Goal: Transaction & Acquisition: Purchase product/service

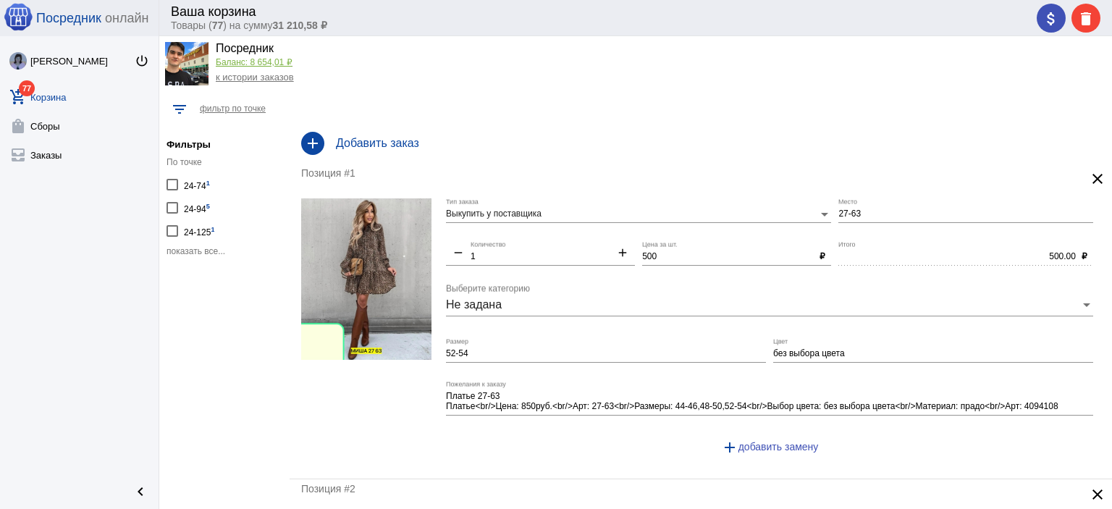
click at [214, 253] on span "показать все..." at bounding box center [196, 251] width 59 height 10
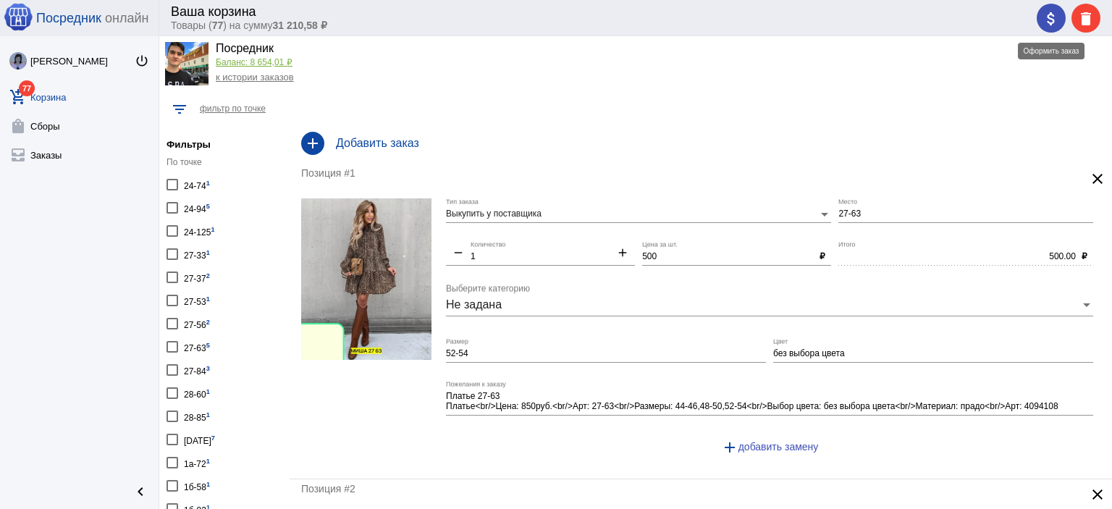
click at [1052, 20] on mat-icon "attach_money" at bounding box center [1051, 18] width 17 height 17
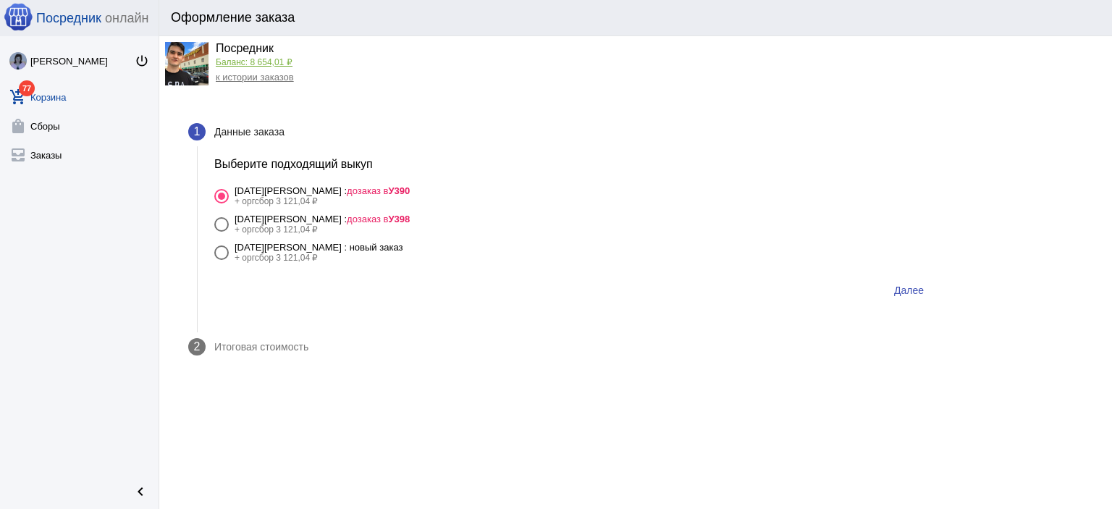
click at [342, 251] on div "[DATE][PERSON_NAME] : новый заказ" at bounding box center [319, 247] width 168 height 11
click at [222, 260] on input "16 октября Четверг : новый заказ + оргсбор 3 121,04 ₽" at bounding box center [221, 260] width 1 height 1
radio input "true"
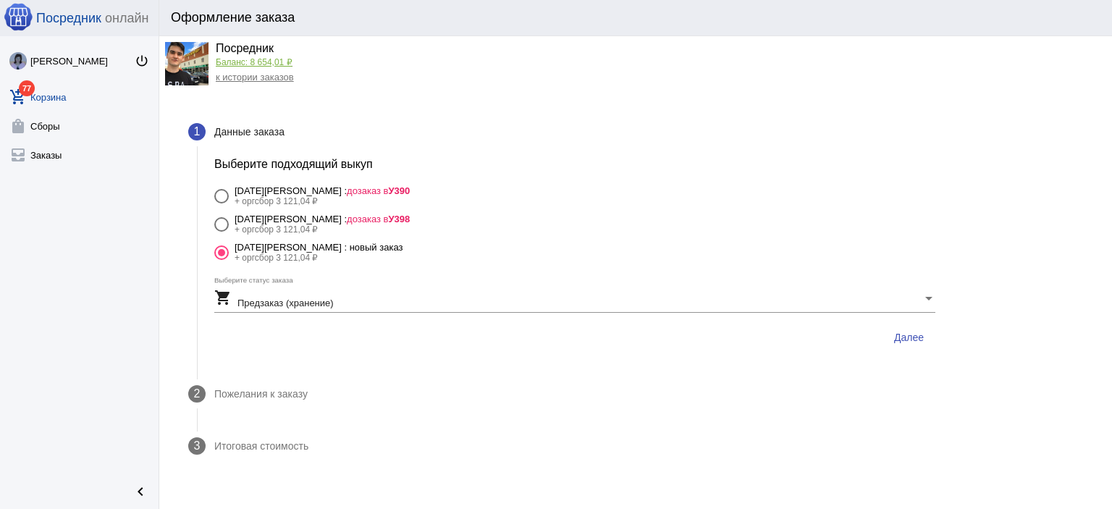
click at [907, 338] on span "Далее" at bounding box center [909, 338] width 30 height 12
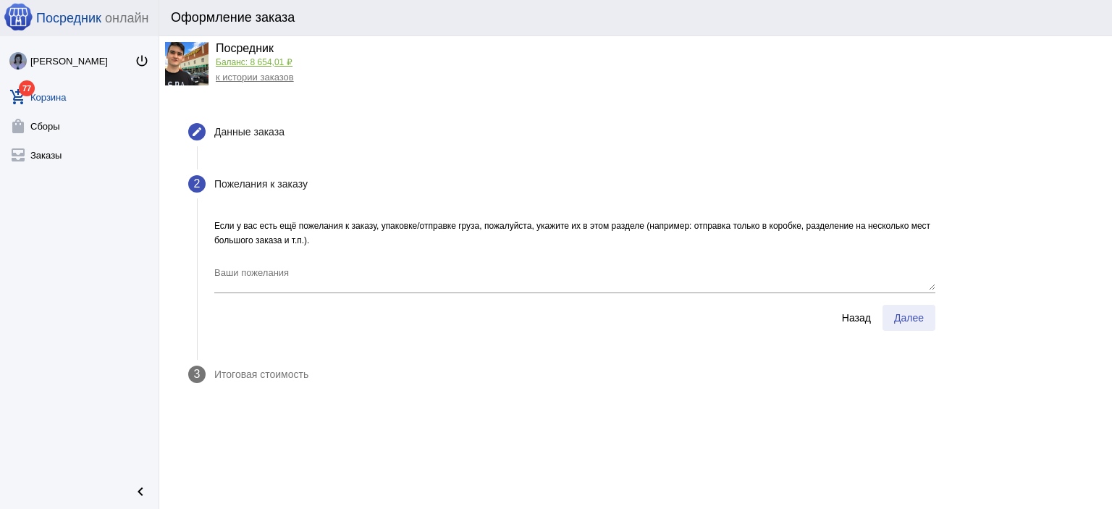
click at [910, 320] on span "Далее" at bounding box center [909, 318] width 30 height 12
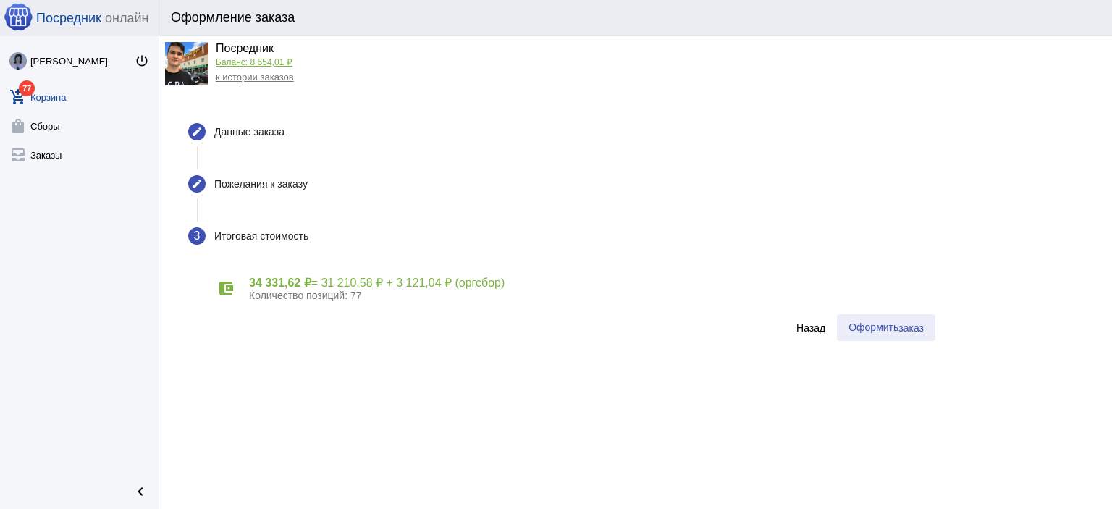
click at [899, 331] on span "заказ" at bounding box center [911, 328] width 25 height 12
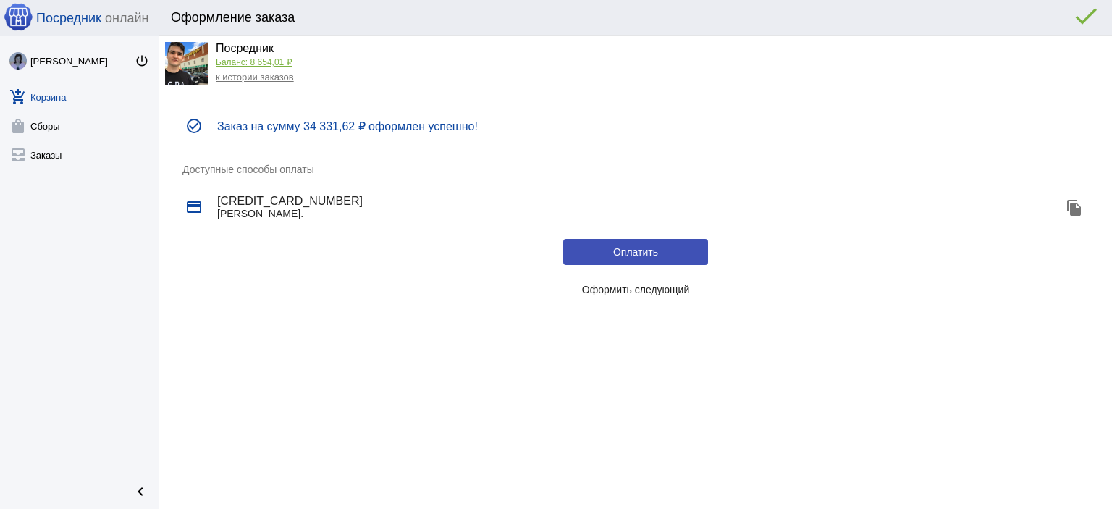
click at [672, 293] on span "Оформить следующий" at bounding box center [636, 290] width 108 height 12
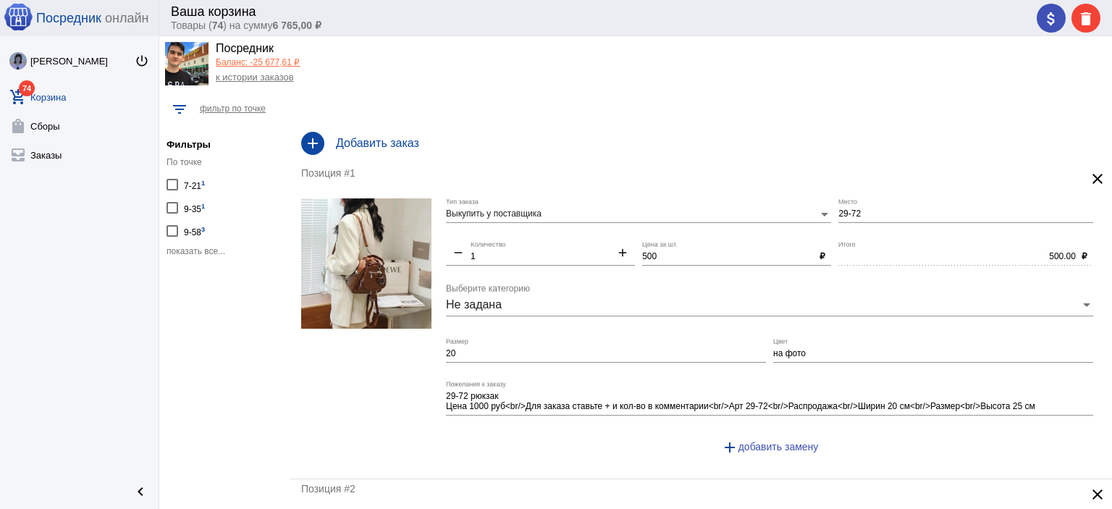
scroll to position [36, 0]
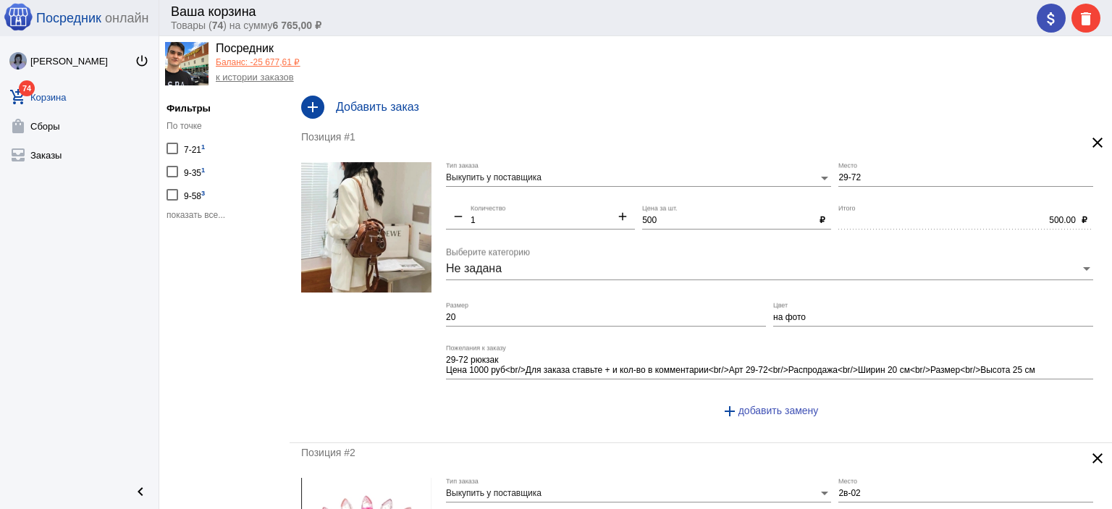
click at [193, 147] on div "7-21 1" at bounding box center [194, 148] width 21 height 20
checkbox input "true"
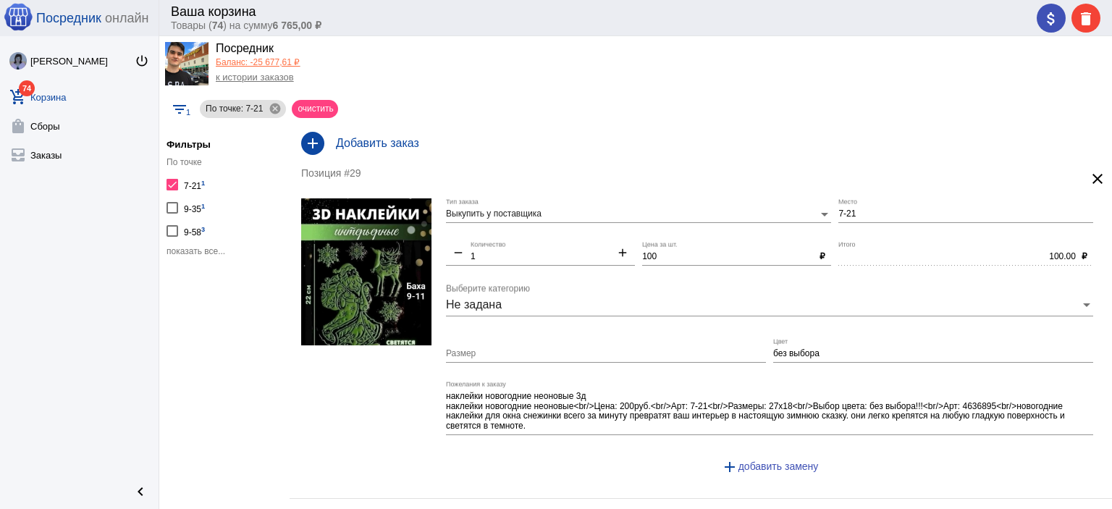
click at [193, 147] on h5 "Фильтры" at bounding box center [225, 144] width 116 height 11
click at [189, 182] on div "7-21 1" at bounding box center [194, 185] width 21 height 20
checkbox input "false"
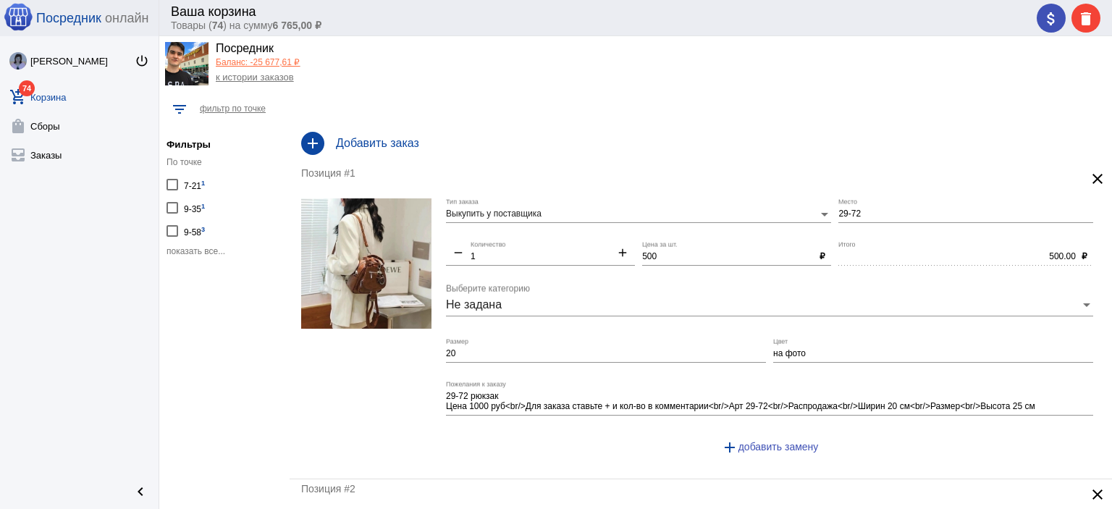
click at [199, 243] on div "По точке 7-21 1 9-35 1 9-58 3 показать все..." at bounding box center [225, 207] width 116 height 100
click at [200, 251] on span "показать все..." at bounding box center [196, 251] width 59 height 10
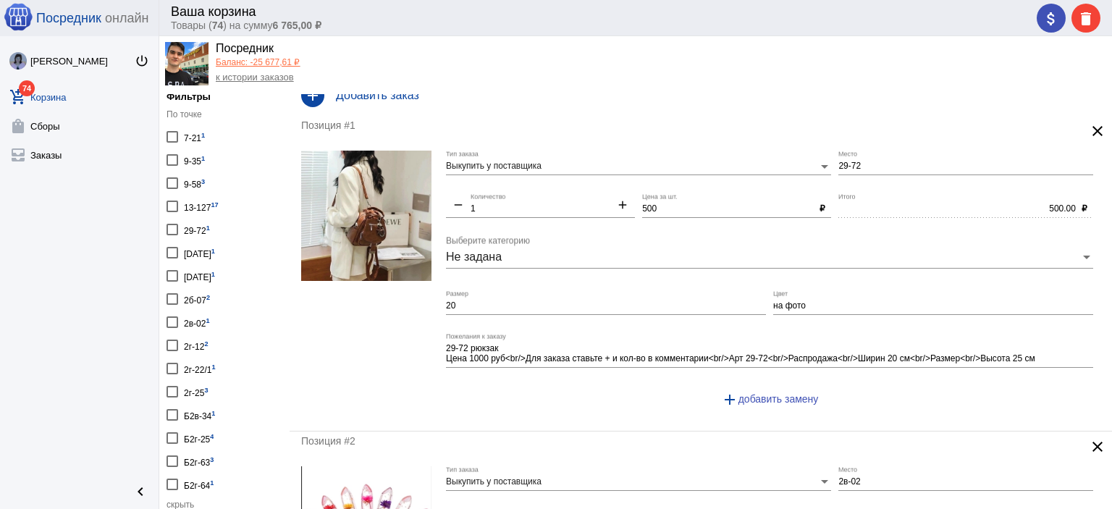
scroll to position [72, 0]
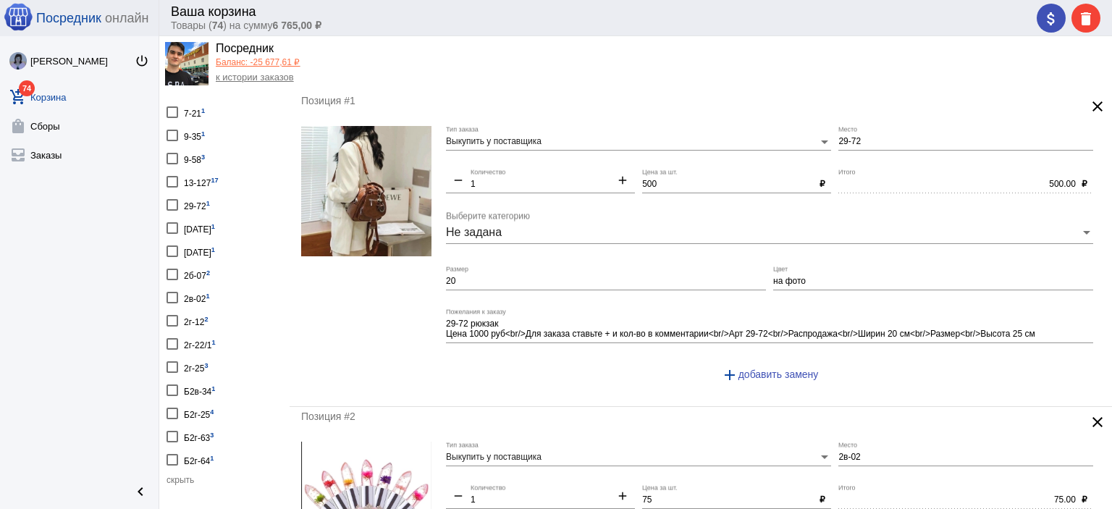
click at [184, 361] on div "2г-25 3" at bounding box center [196, 367] width 25 height 20
checkbox input "true"
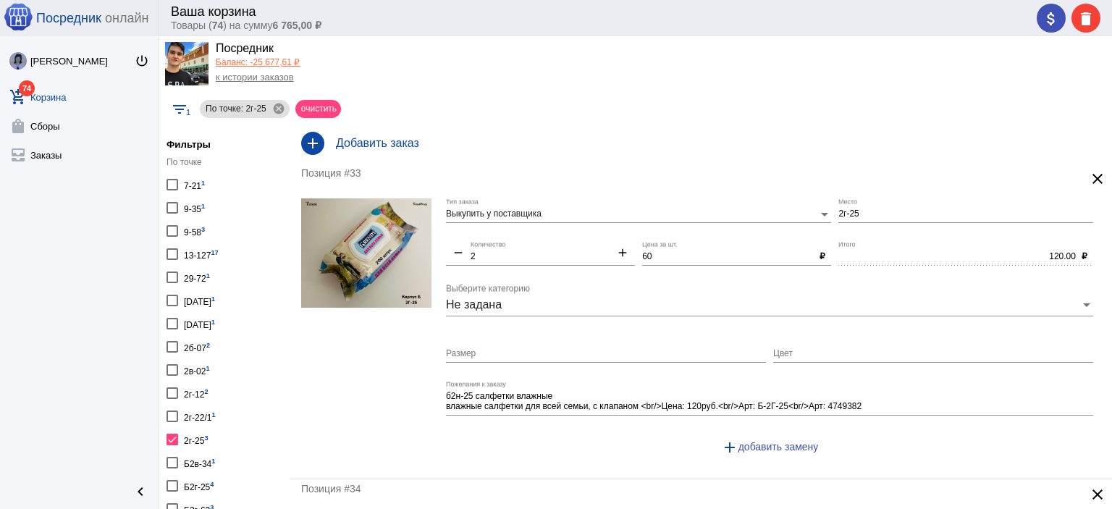
click at [839, 217] on input "2г-25" at bounding box center [966, 214] width 255 height 10
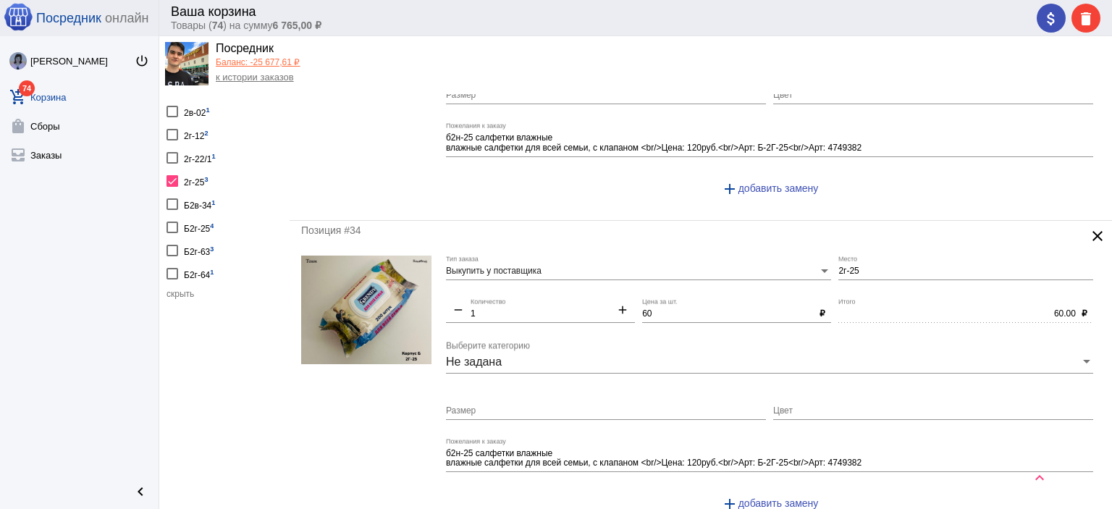
scroll to position [72, 0]
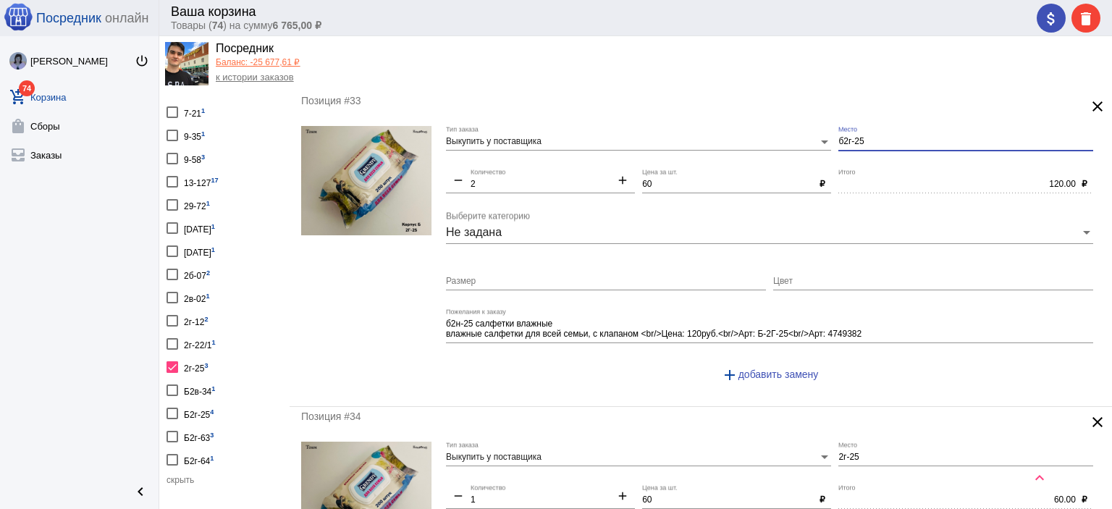
type input "б2г-25"
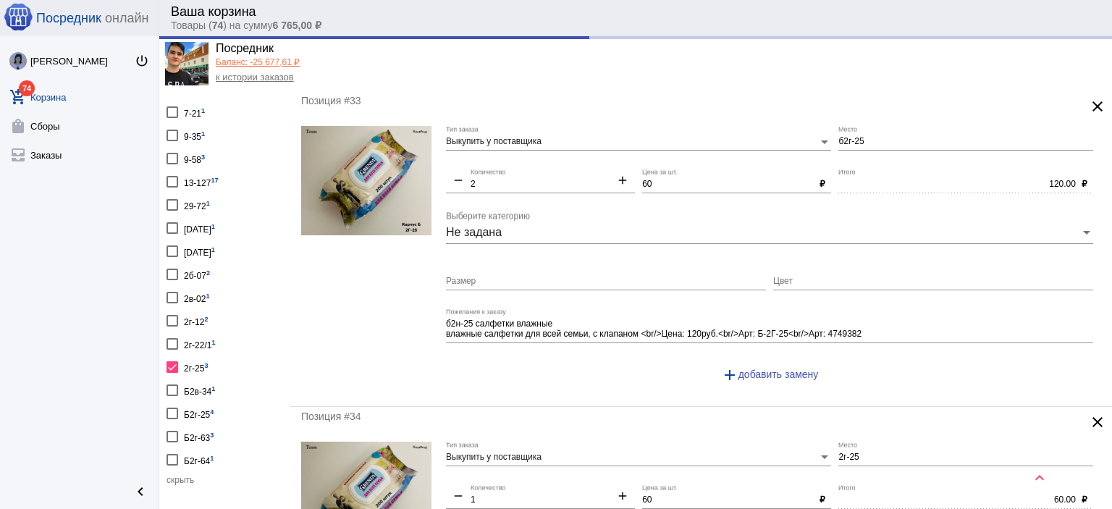
click at [619, 175] on mat-icon "add" at bounding box center [623, 181] width 25 height 17
type input "3"
type input "Б2г-25"
type input "180.00"
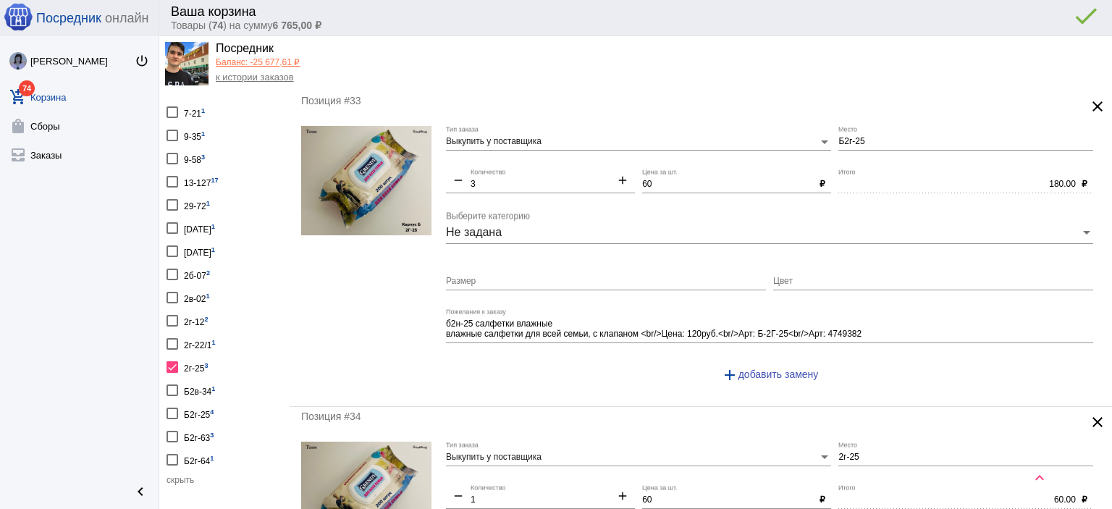
click at [619, 175] on mat-icon "add" at bounding box center [623, 181] width 25 height 17
type input "4"
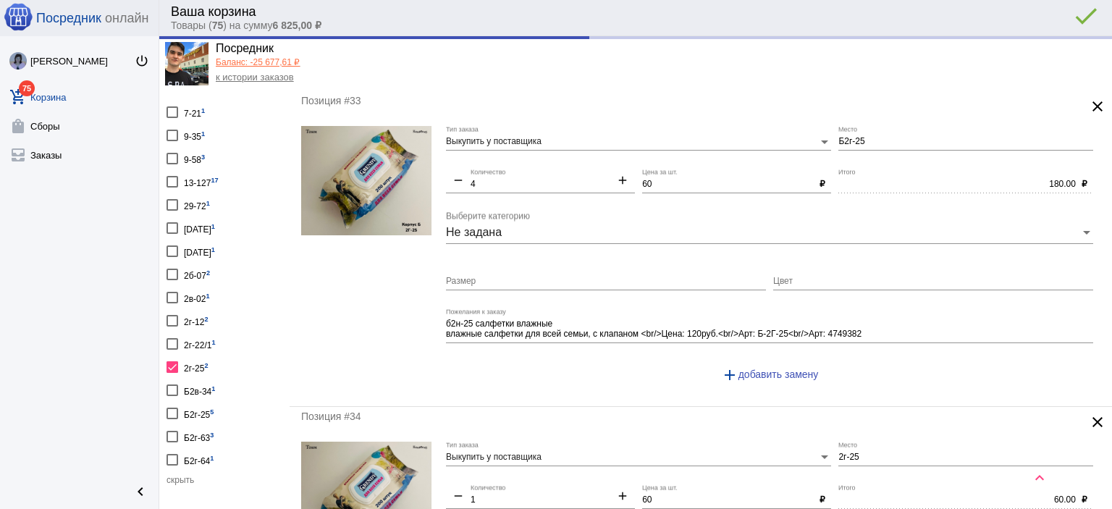
type input "240.00"
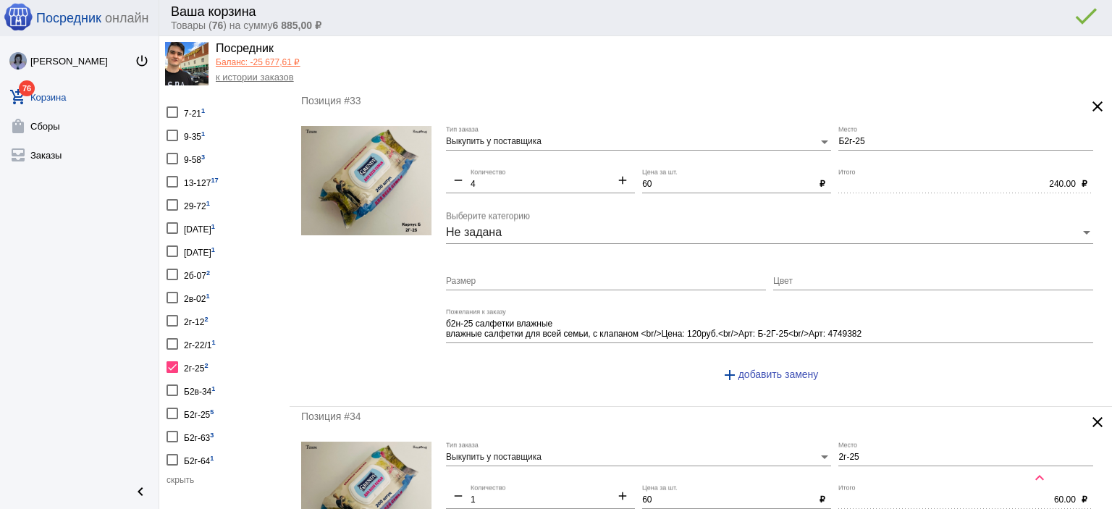
scroll to position [145, 0]
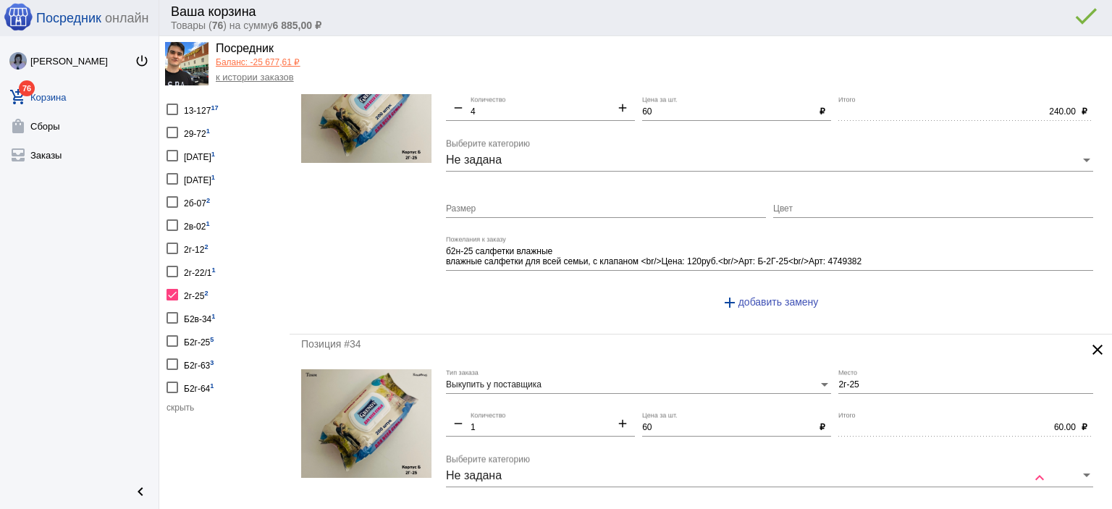
click at [1090, 350] on mat-icon "clear" at bounding box center [1097, 349] width 17 height 17
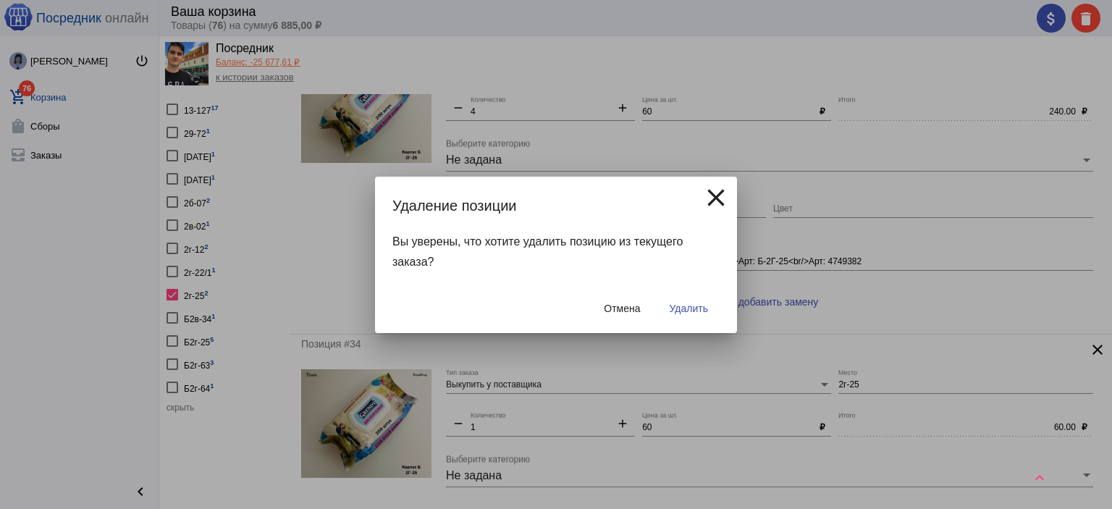
click at [707, 306] on span "Удалить" at bounding box center [689, 309] width 38 height 12
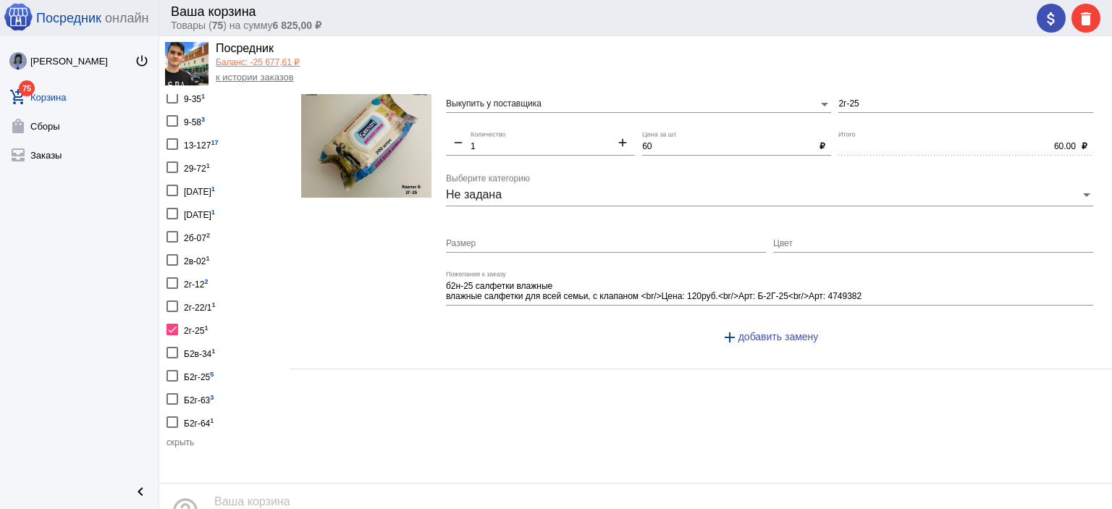
scroll to position [0, 0]
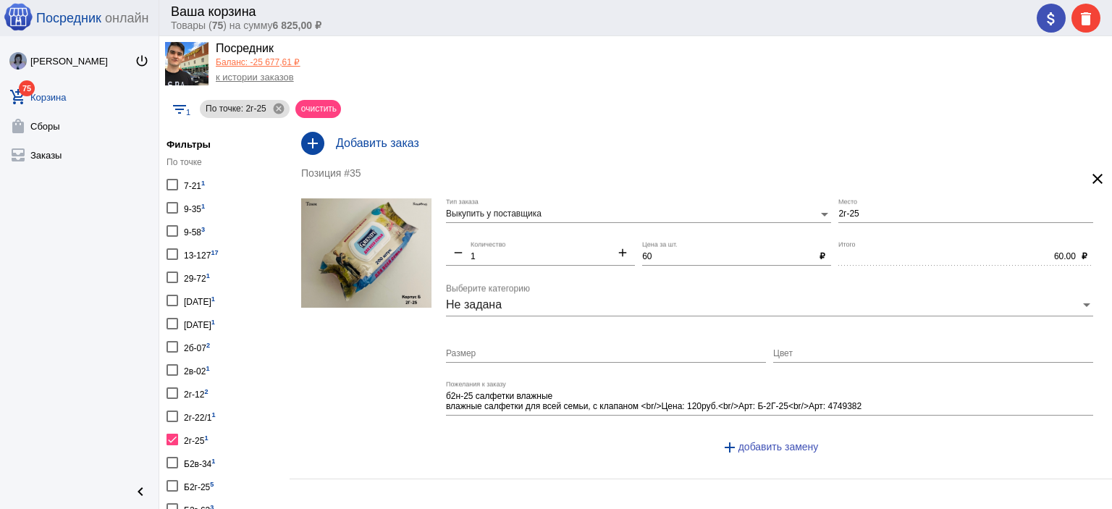
click at [1089, 180] on mat-icon "clear" at bounding box center [1097, 178] width 17 height 17
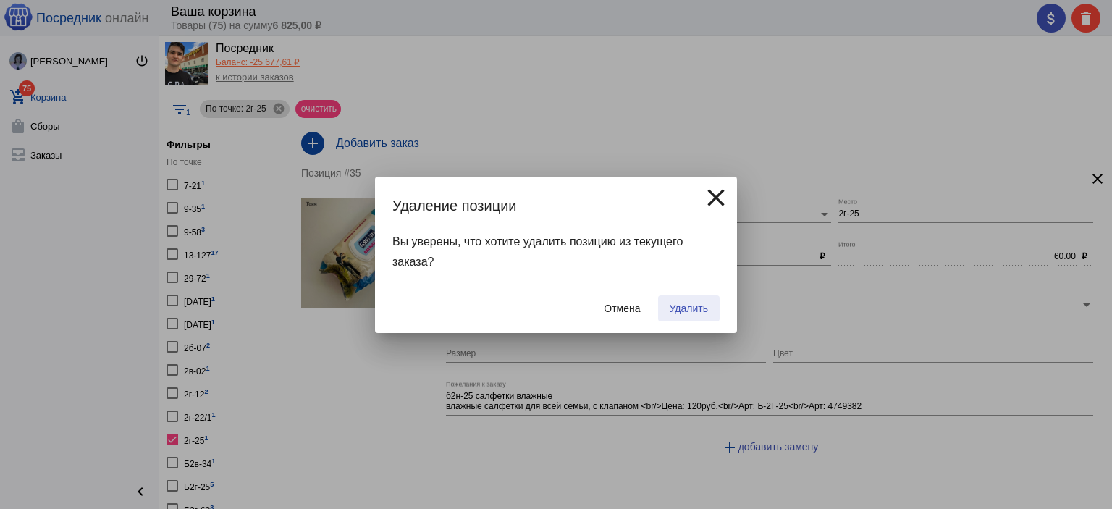
click at [716, 309] on button "Удалить" at bounding box center [689, 308] width 62 height 26
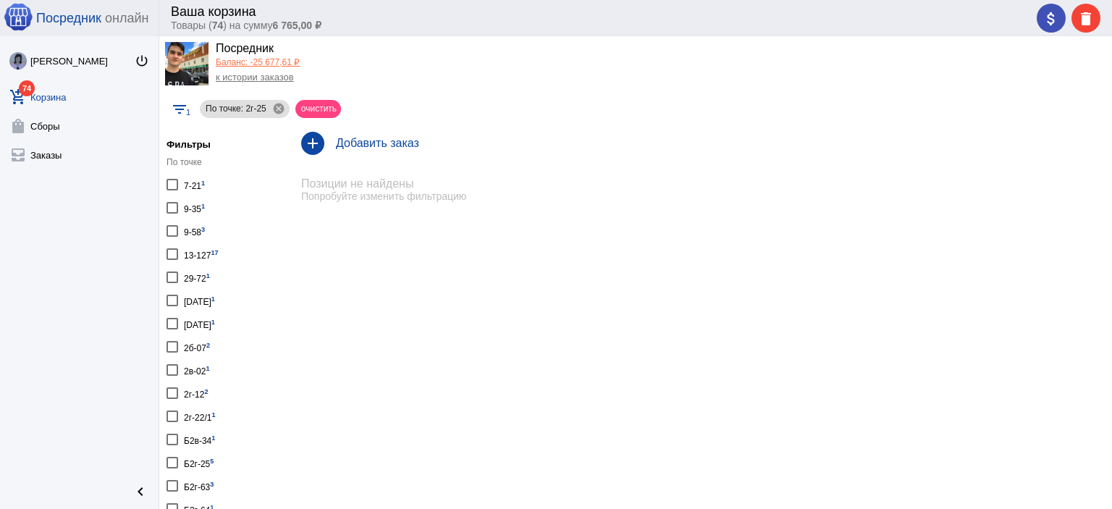
click at [251, 77] on link "к истории заказов" at bounding box center [255, 77] width 78 height 11
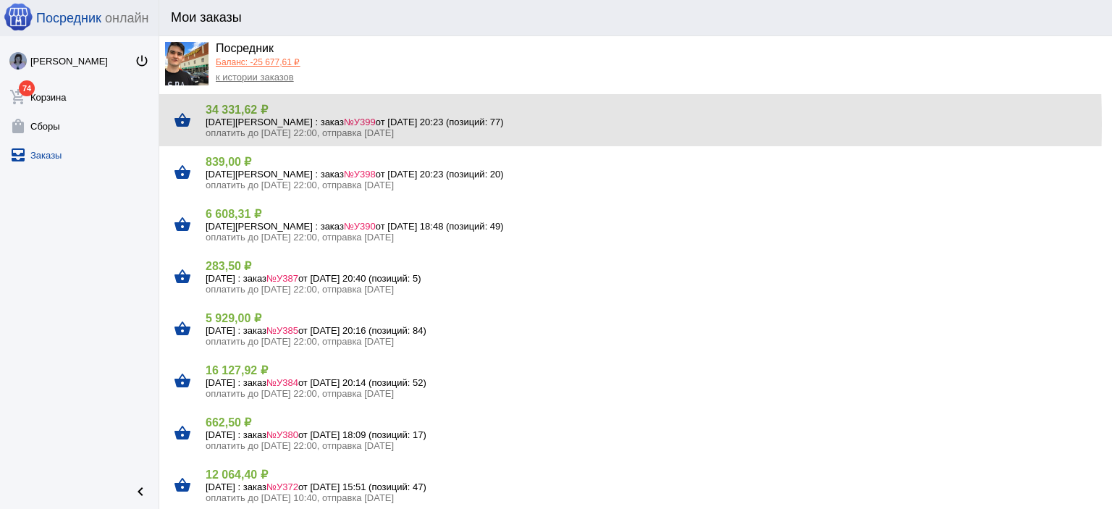
click at [284, 124] on h5 "[DATE] : заказ №У399 от [DATE] 20:23 (позиций: 77)" at bounding box center [653, 122] width 895 height 11
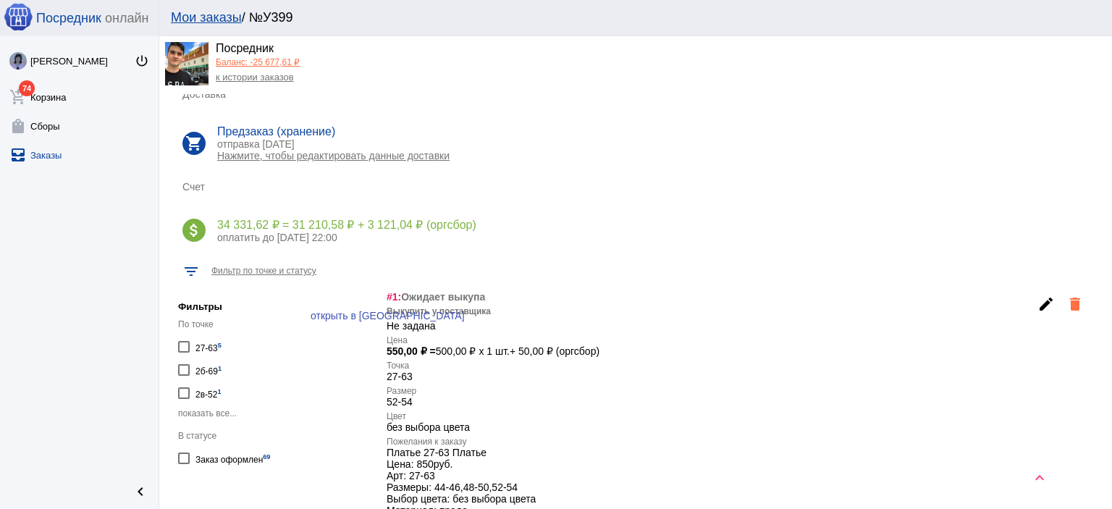
scroll to position [290, 0]
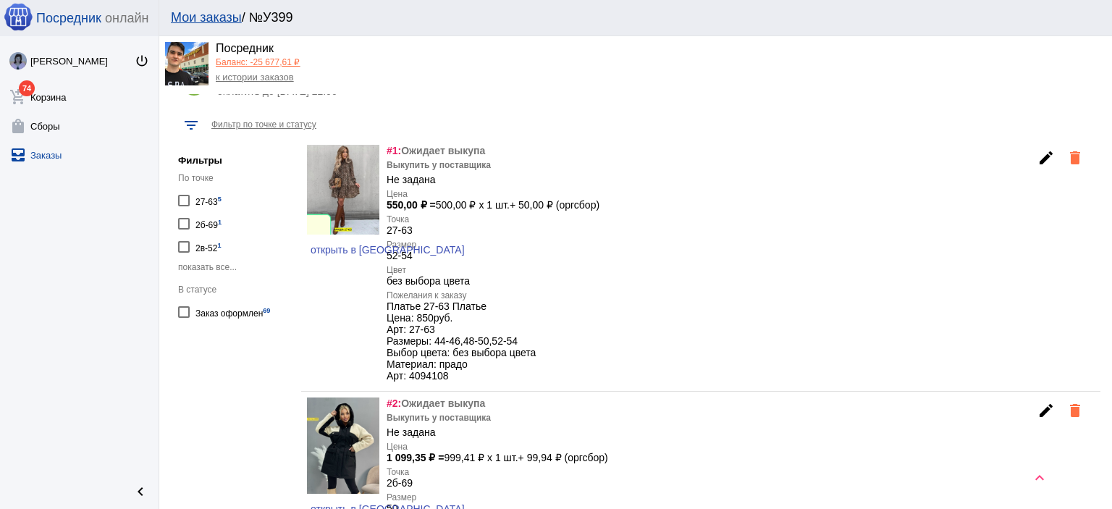
click at [214, 264] on span "показать все..." at bounding box center [207, 267] width 59 height 10
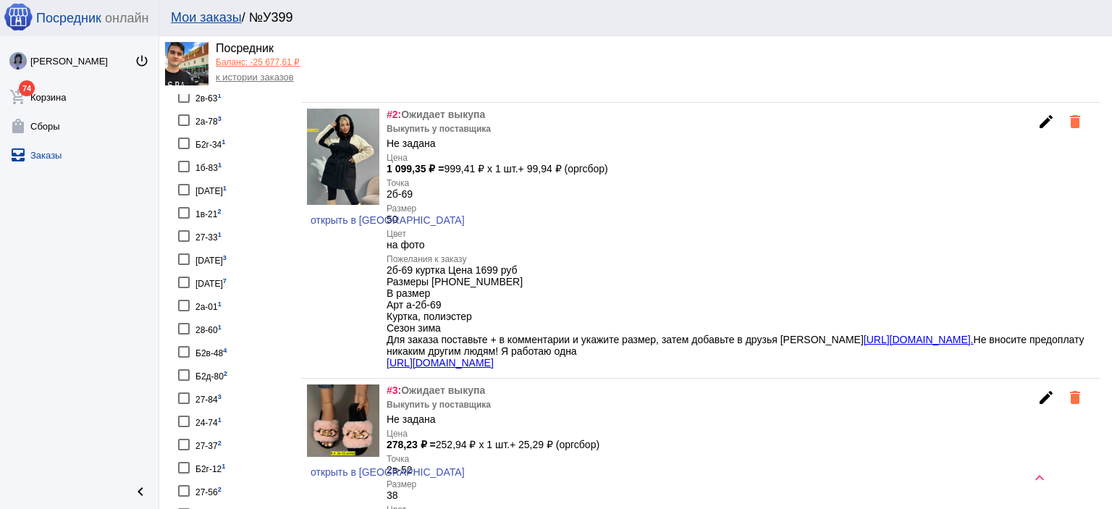
scroll to position [579, 0]
click at [219, 248] on div "[DATE] 3" at bounding box center [211, 258] width 31 height 20
checkbox input "true"
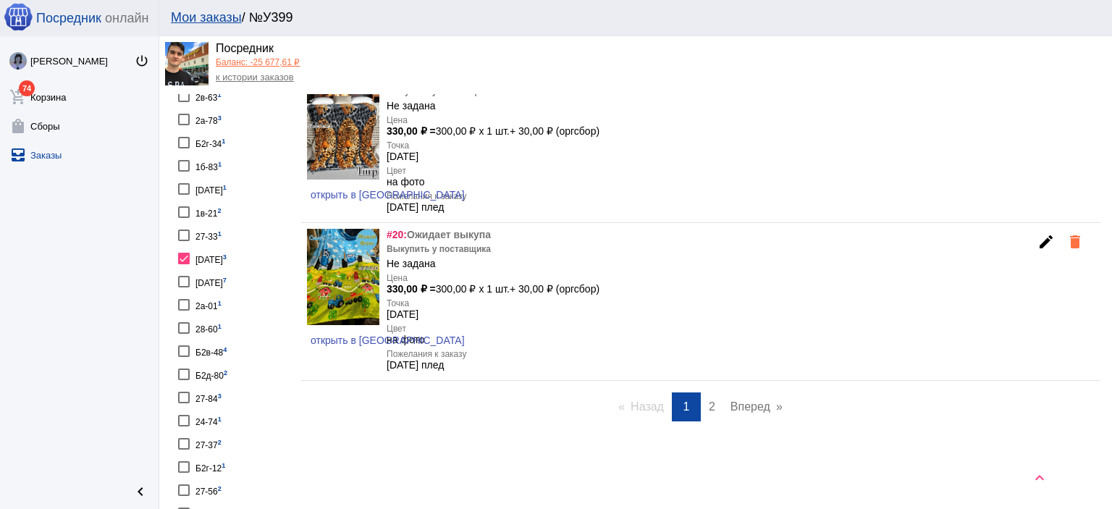
click at [219, 248] on div "[DATE] 3" at bounding box center [211, 258] width 31 height 20
checkbox input "false"
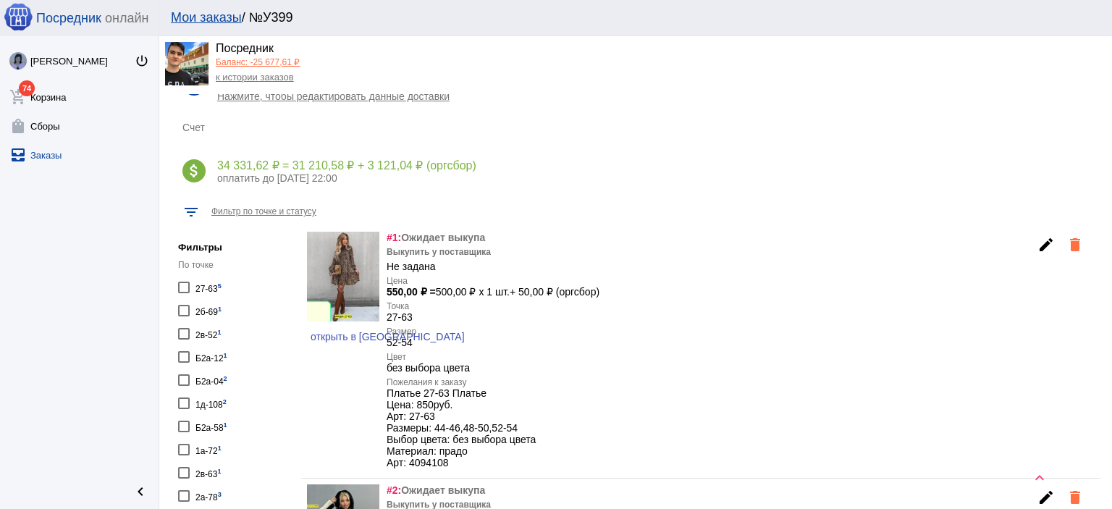
scroll to position [145, 0]
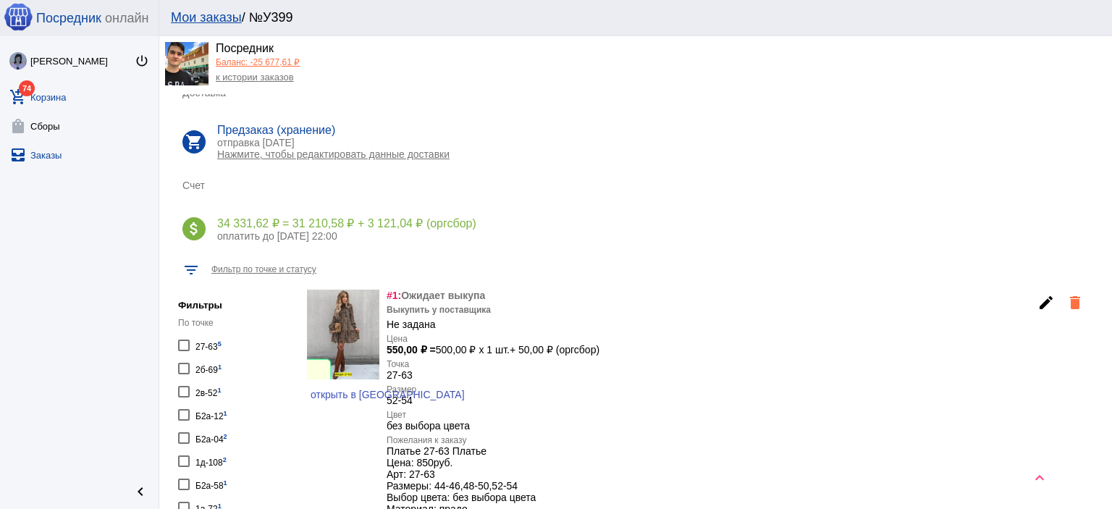
click at [28, 96] on link "add_shopping_cart 74 Корзина" at bounding box center [79, 94] width 159 height 29
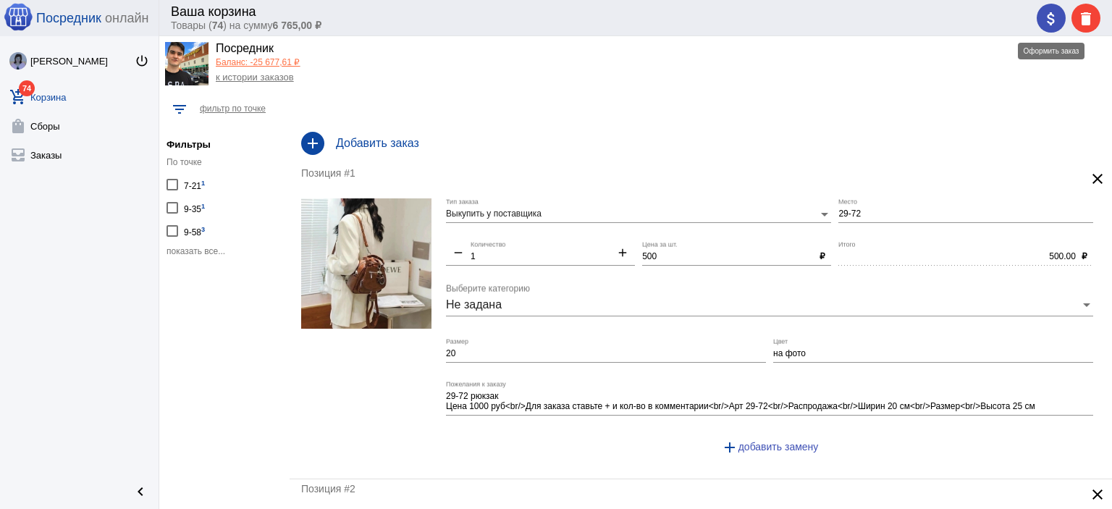
click at [1043, 25] on mat-icon "attach_money" at bounding box center [1051, 18] width 17 height 17
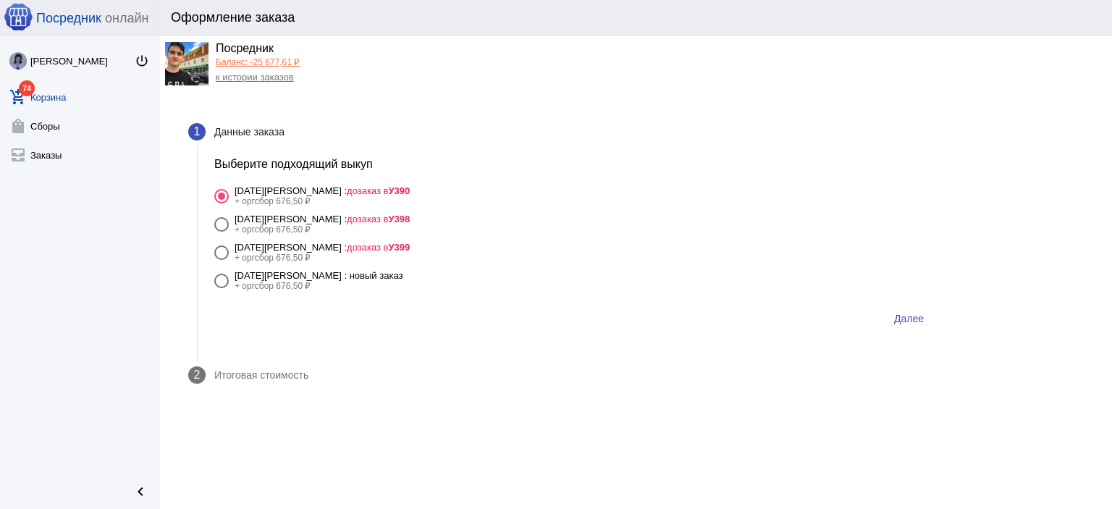
click at [388, 244] on b "У399" at bounding box center [399, 247] width 22 height 11
click at [222, 260] on input "[DATE] : дозаказ в У399 + оргсбор 676,50 ₽" at bounding box center [221, 260] width 1 height 1
radio input "true"
click at [916, 322] on span "Далее" at bounding box center [909, 319] width 30 height 12
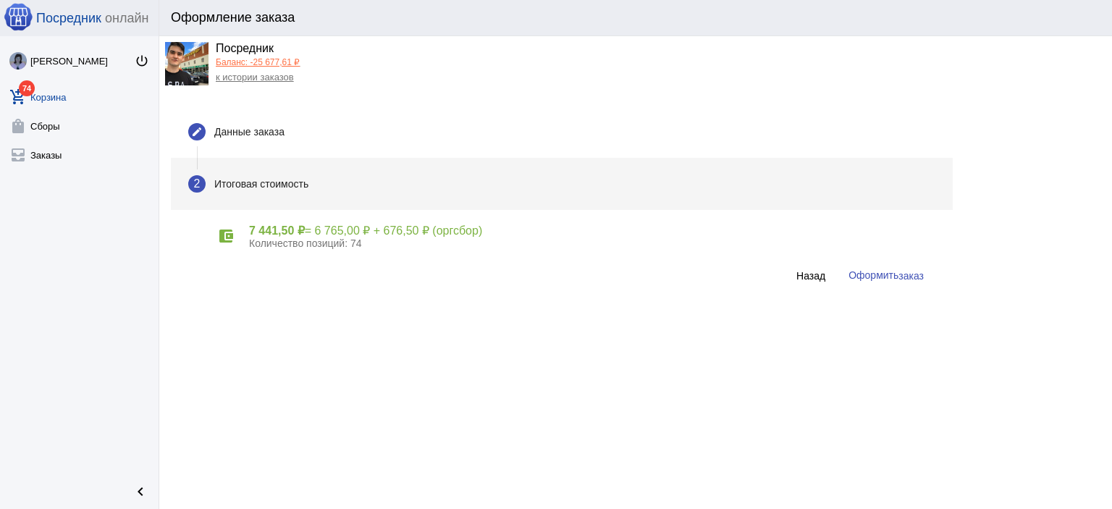
click at [913, 286] on button "Оформить заказ" at bounding box center [886, 275] width 98 height 27
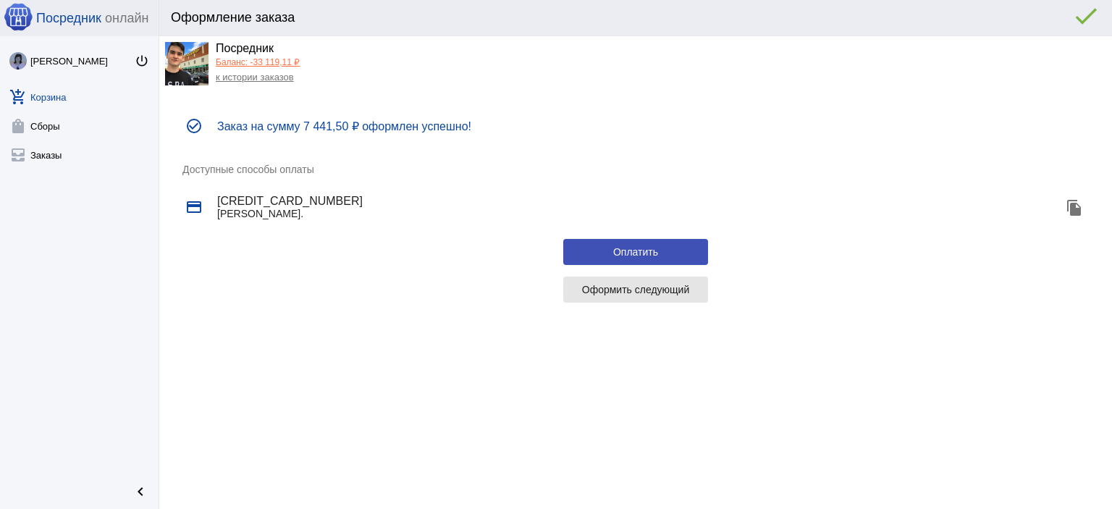
click at [624, 281] on button "Оформить следующий" at bounding box center [635, 290] width 145 height 26
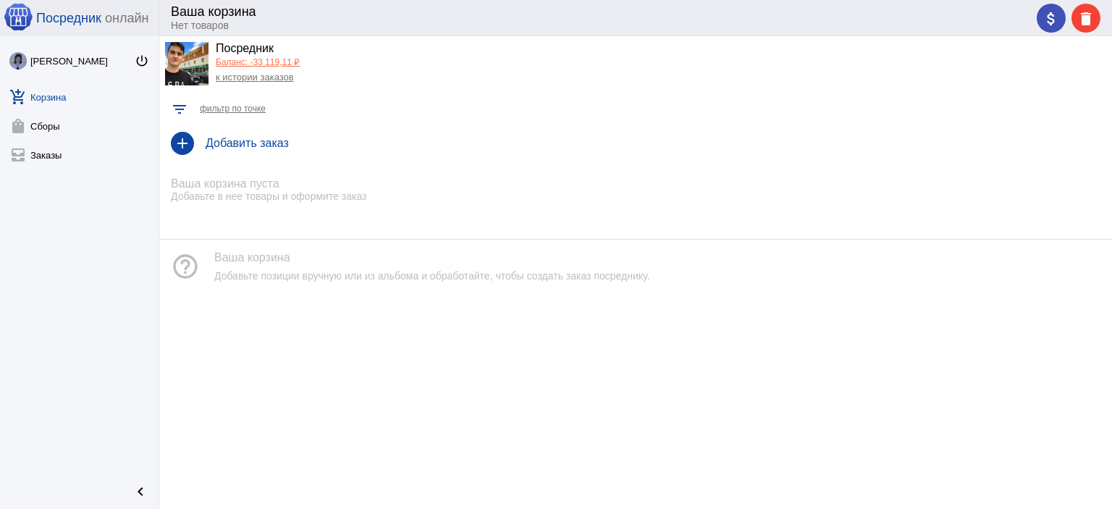
click at [240, 62] on link "Баланс: -33 119,11 ₽" at bounding box center [258, 62] width 84 height 10
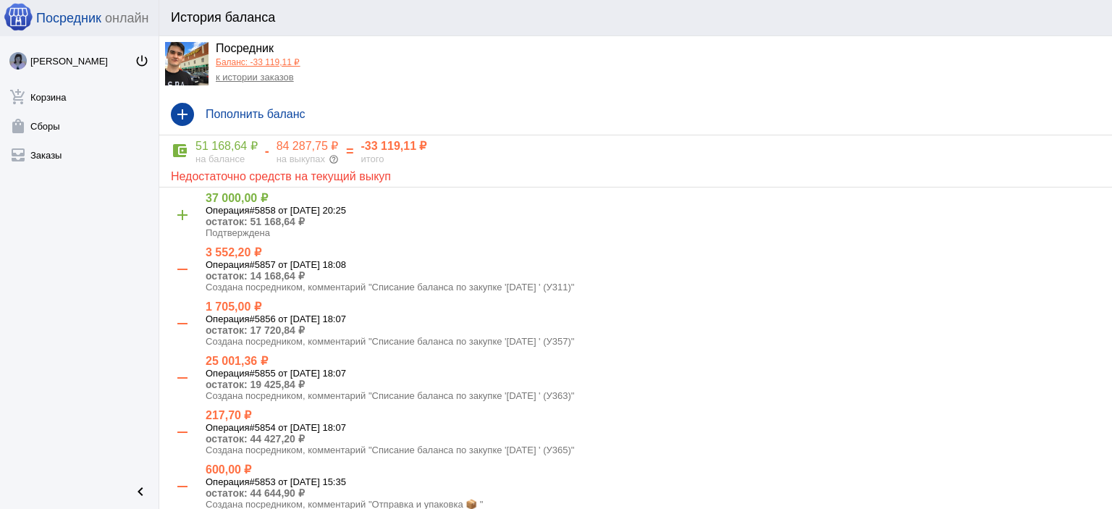
click at [269, 77] on link "к истории заказов" at bounding box center [255, 77] width 78 height 11
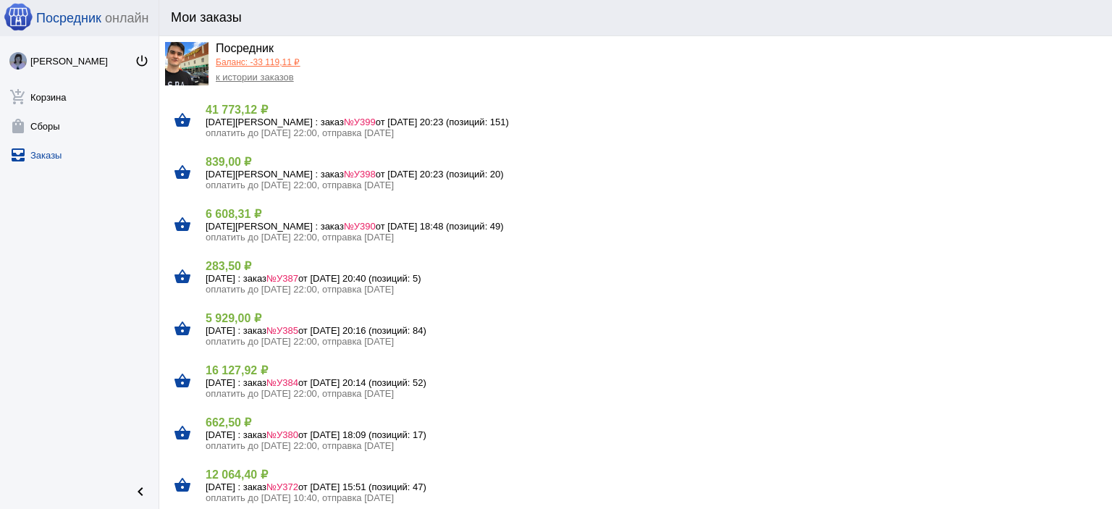
click at [260, 57] on link "Баланс: -33 119,11 ₽" at bounding box center [258, 62] width 84 height 10
